Goal: Transaction & Acquisition: Purchase product/service

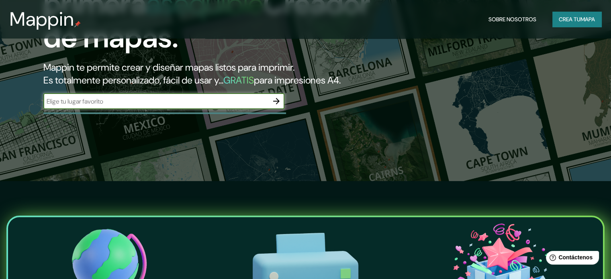
scroll to position [121, 0]
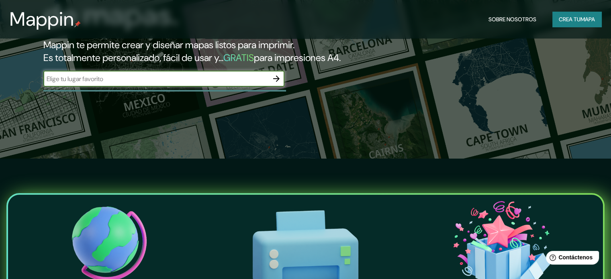
click at [166, 84] on input "text" at bounding box center [155, 78] width 225 height 9
type input "[PERSON_NAME] del río"
click at [275, 84] on icon "button" at bounding box center [277, 79] width 10 height 10
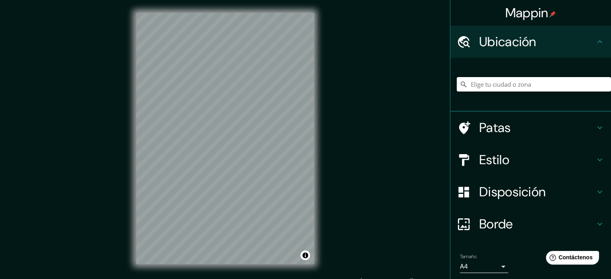
click at [507, 83] on input "Elige tu ciudad o zona" at bounding box center [534, 84] width 154 height 14
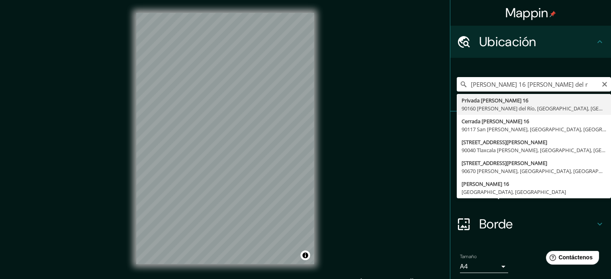
type input "Privada [PERSON_NAME][STREET_ADDRESS][PERSON_NAME]"
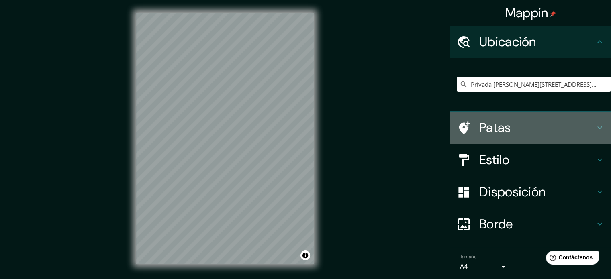
click at [596, 128] on icon at bounding box center [600, 128] width 10 height 10
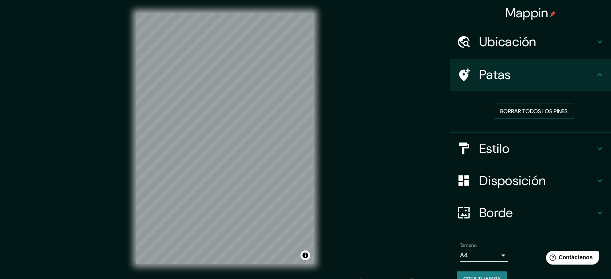
click at [595, 74] on icon at bounding box center [600, 75] width 10 height 10
click at [463, 78] on icon at bounding box center [464, 75] width 14 height 14
click at [600, 79] on div "Patas" at bounding box center [530, 75] width 161 height 32
click at [532, 108] on font "Borrar todos los pines" at bounding box center [533, 111] width 67 height 7
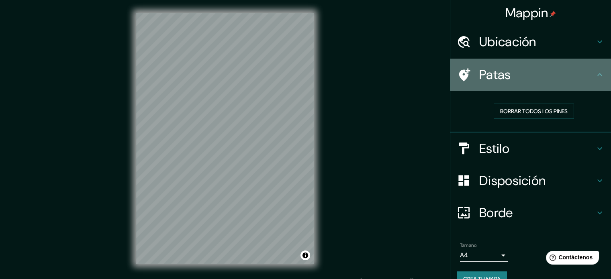
click at [516, 78] on h4 "Patas" at bounding box center [537, 75] width 116 height 16
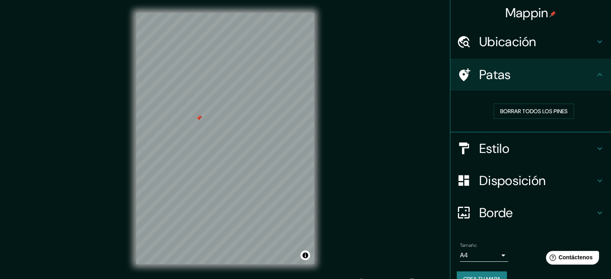
click at [483, 140] on font "Estilo" at bounding box center [494, 148] width 30 height 17
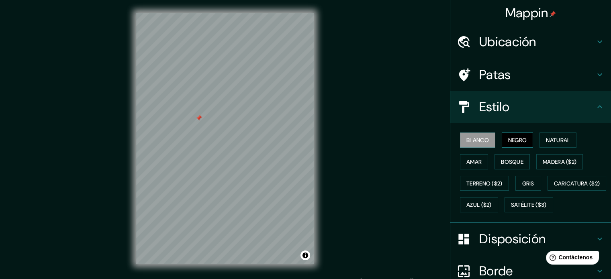
click at [517, 140] on font "Negro" at bounding box center [517, 140] width 19 height 7
click at [543, 106] on h4 "Estilo" at bounding box center [537, 107] width 116 height 16
click at [560, 110] on h4 "Estilo" at bounding box center [537, 107] width 116 height 16
click at [596, 102] on icon at bounding box center [600, 107] width 10 height 10
click at [477, 136] on font "Blanco" at bounding box center [477, 140] width 22 height 10
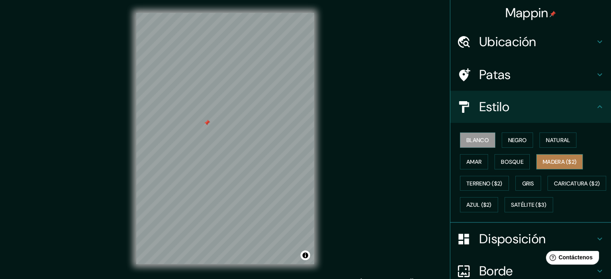
click at [548, 158] on font "Madera ($2)" at bounding box center [560, 161] width 34 height 7
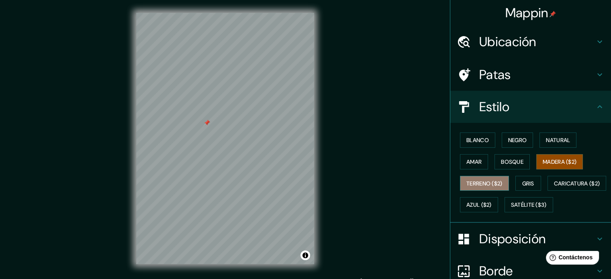
click at [466, 182] on font "Terreno ($2)" at bounding box center [484, 183] width 36 height 7
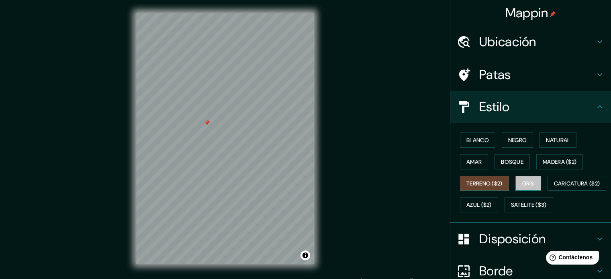
click at [528, 178] on font "Gris" at bounding box center [528, 183] width 12 height 10
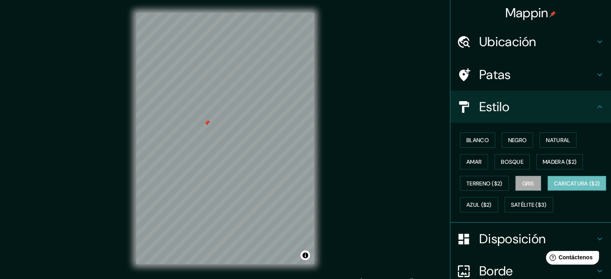
click at [554, 187] on font "Caricatura ($2)" at bounding box center [577, 183] width 46 height 7
click at [492, 200] on font "Azul ($2)" at bounding box center [478, 205] width 25 height 10
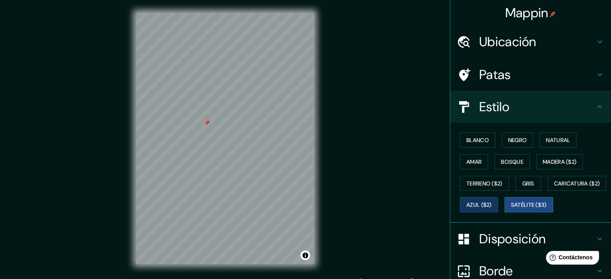
click at [511, 209] on font "Satélite ($3)" at bounding box center [529, 205] width 36 height 7
click at [195, 134] on div at bounding box center [197, 132] width 6 height 6
click at [574, 163] on font "Madera ($2)" at bounding box center [560, 161] width 34 height 7
